Goal: Task Accomplishment & Management: Use online tool/utility

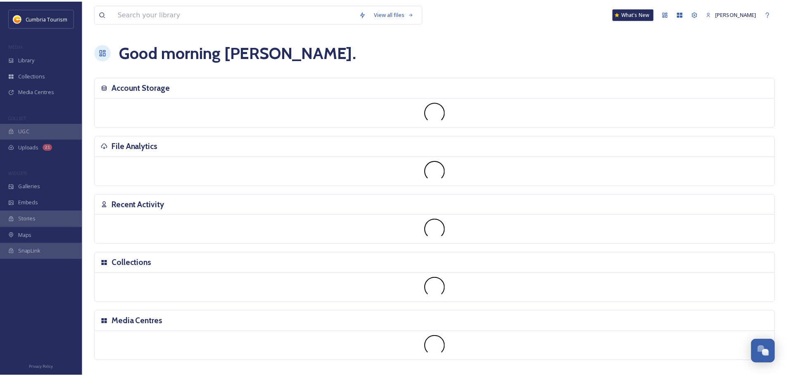
scroll to position [3238, 0]
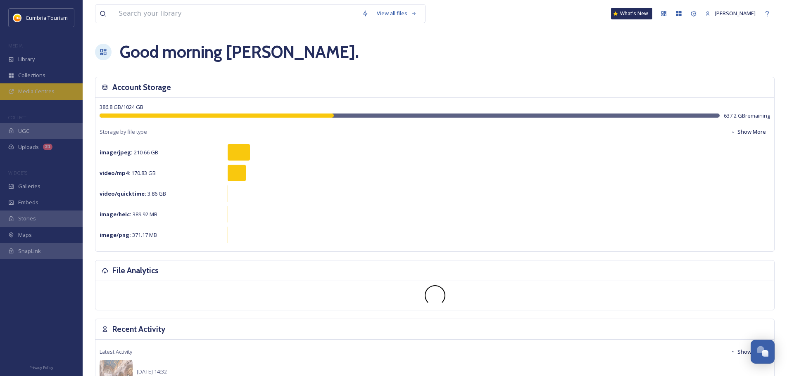
click at [53, 92] on span "Media Centres" at bounding box center [36, 92] width 36 height 8
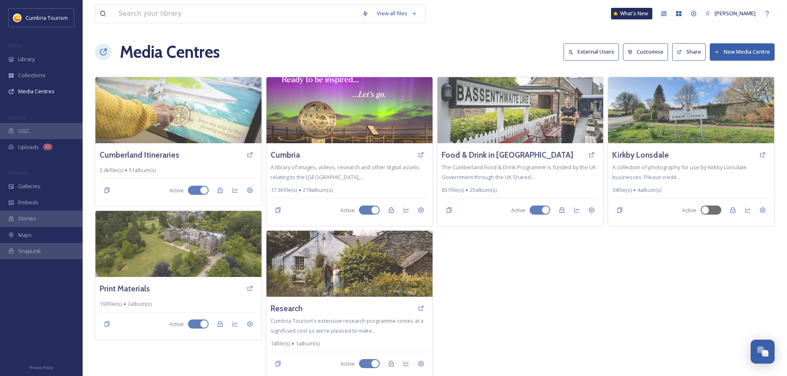
click at [573, 51] on icon at bounding box center [570, 52] width 5 height 5
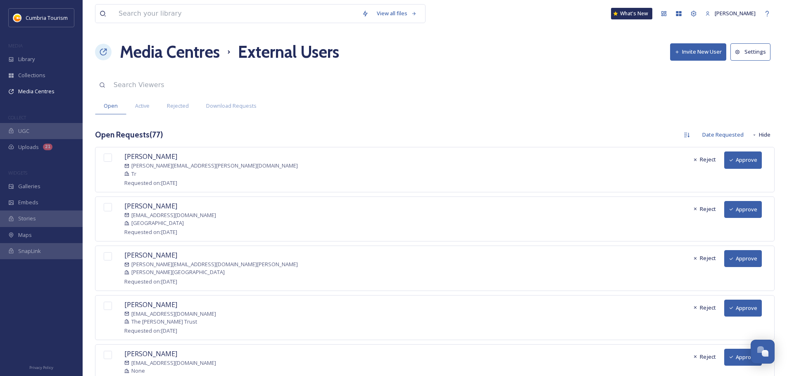
click at [744, 161] on button "Approve" at bounding box center [743, 160] width 38 height 17
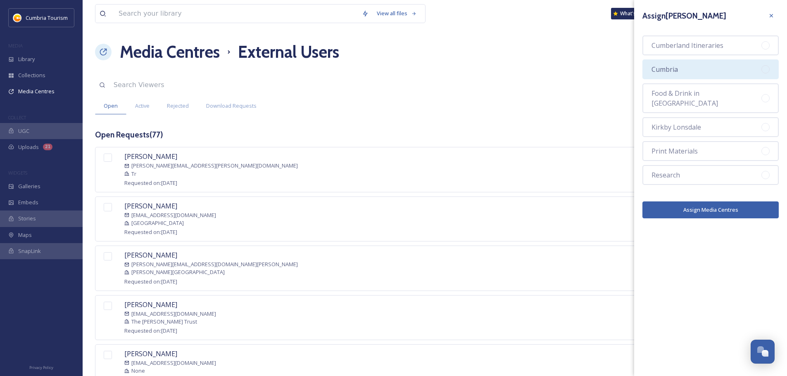
click at [721, 63] on div "Cumbria" at bounding box center [710, 69] width 136 height 20
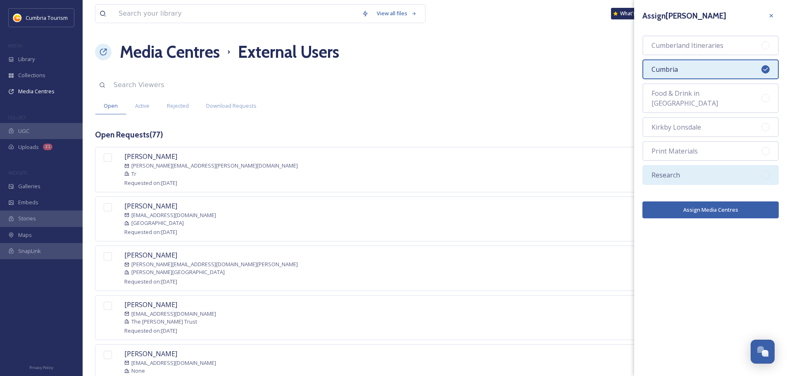
click at [705, 167] on div "Research" at bounding box center [710, 175] width 136 height 20
click at [697, 204] on button "Assign Media Centres" at bounding box center [710, 210] width 136 height 17
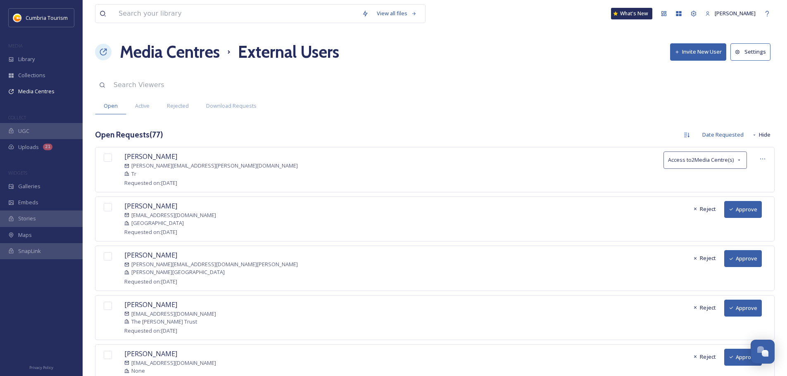
click at [751, 207] on button "Approve" at bounding box center [743, 209] width 38 height 17
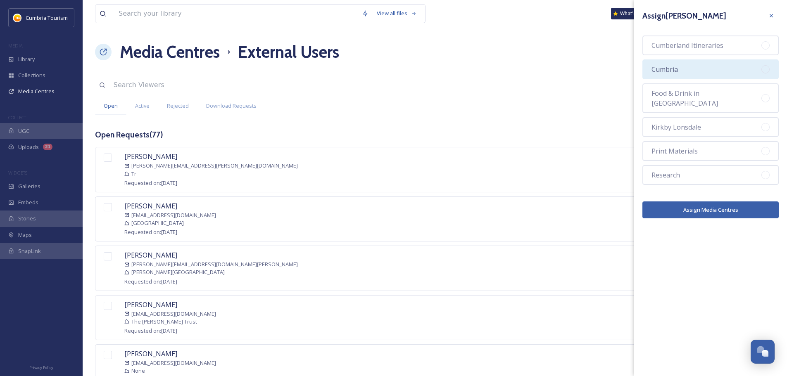
click at [717, 69] on div "Cumbria" at bounding box center [710, 69] width 136 height 20
drag, startPoint x: 707, startPoint y: 168, endPoint x: 704, endPoint y: 193, distance: 24.5
click at [707, 169] on div "Research" at bounding box center [710, 175] width 136 height 20
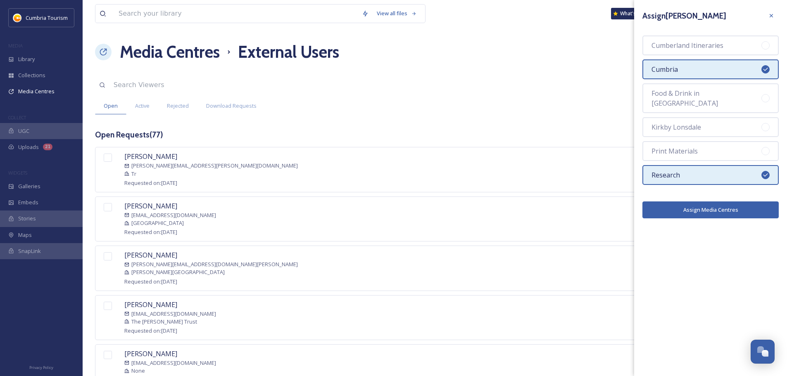
click at [704, 202] on button "Assign Media Centres" at bounding box center [710, 210] width 136 height 17
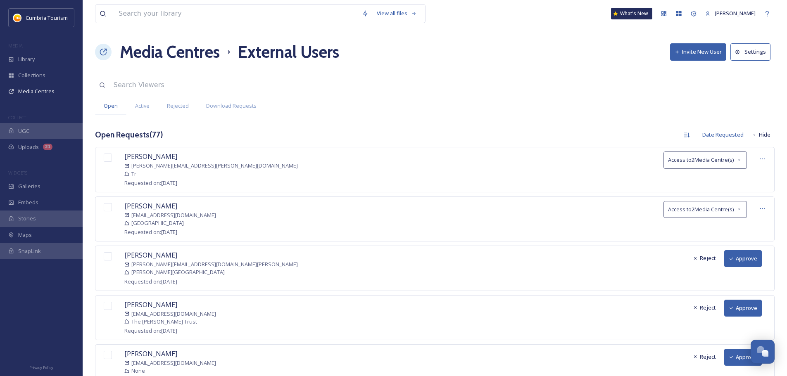
click at [750, 262] on button "Approve" at bounding box center [743, 258] width 38 height 17
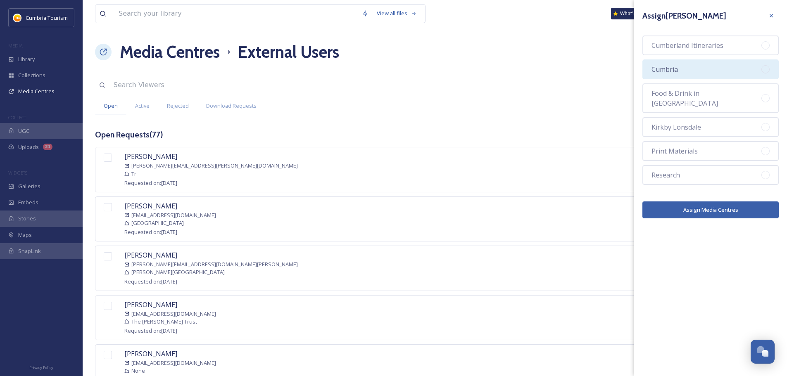
click at [707, 72] on div "Cumbria" at bounding box center [710, 69] width 136 height 20
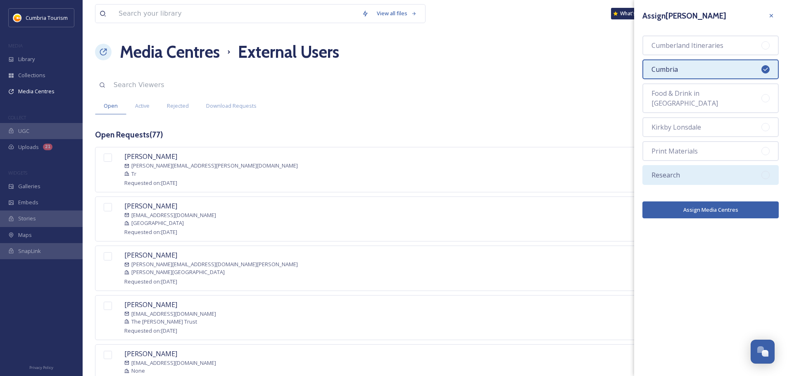
click at [693, 165] on div "Research" at bounding box center [710, 175] width 136 height 20
click at [695, 202] on button "Assign Media Centres" at bounding box center [710, 210] width 136 height 17
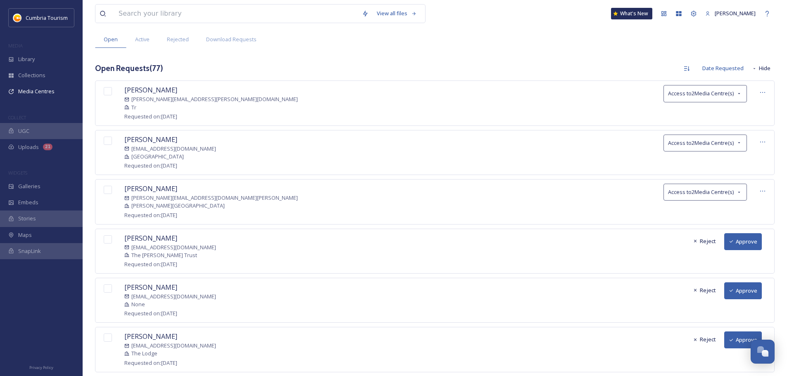
scroll to position [83, 0]
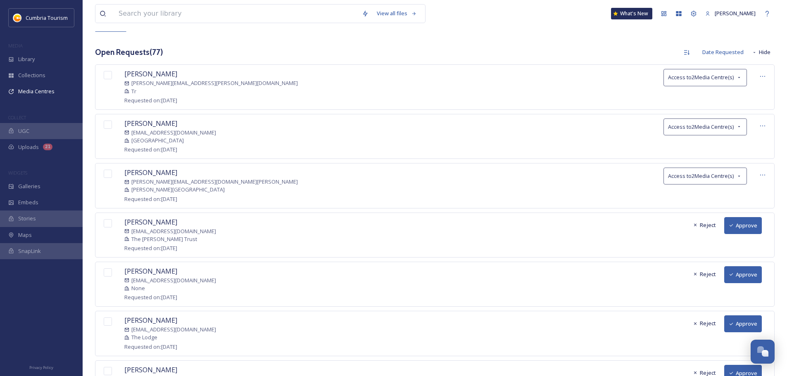
click at [745, 222] on button "Approve" at bounding box center [743, 225] width 38 height 17
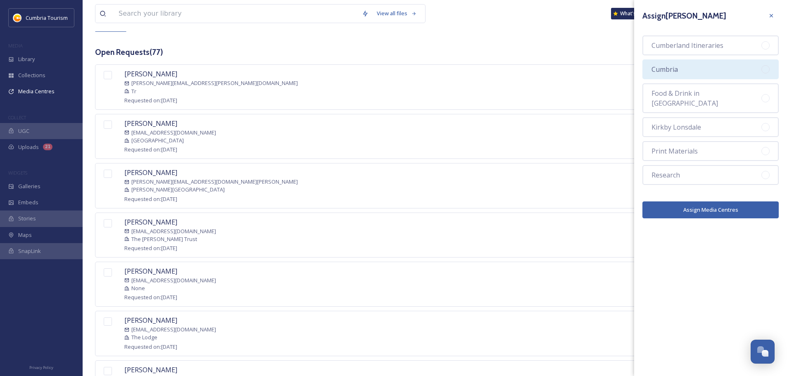
click at [674, 71] on span "Cumbria" at bounding box center [664, 69] width 26 height 10
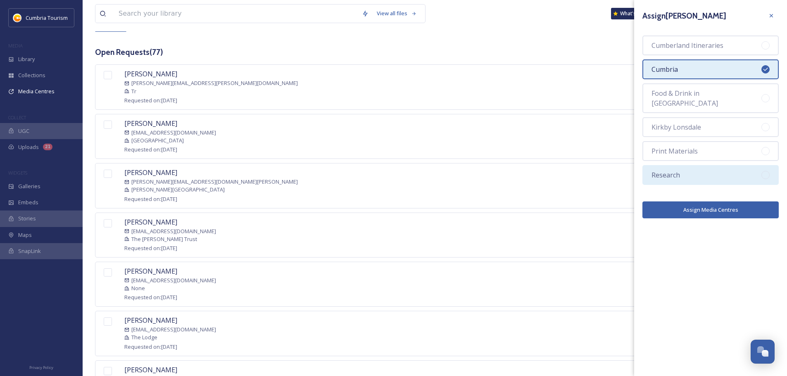
click at [688, 165] on div "Research" at bounding box center [710, 175] width 136 height 20
click at [703, 203] on button "Assign Media Centres" at bounding box center [710, 210] width 136 height 17
